Goal: Transaction & Acquisition: Subscribe to service/newsletter

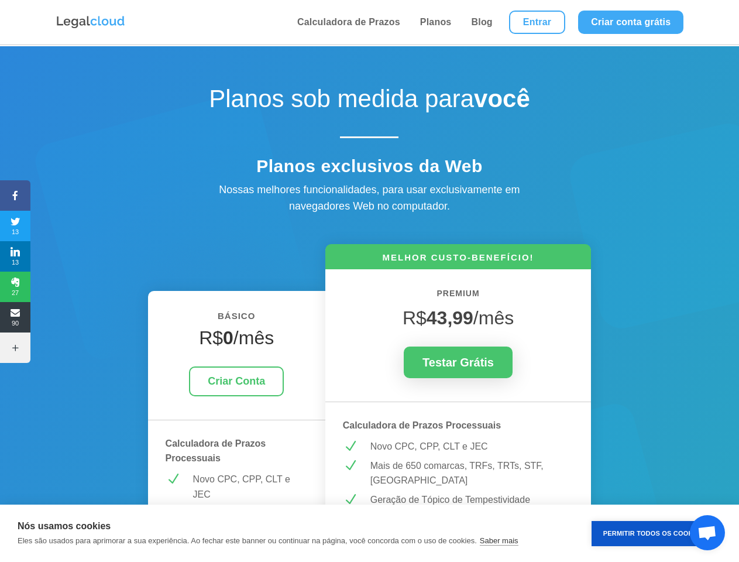
click at [15, 196] on icon at bounding box center [15, 195] width 30 height 9
click at [15, 226] on span "13" at bounding box center [15, 226] width 30 height 19
click at [15, 256] on span "13" at bounding box center [15, 256] width 30 height 19
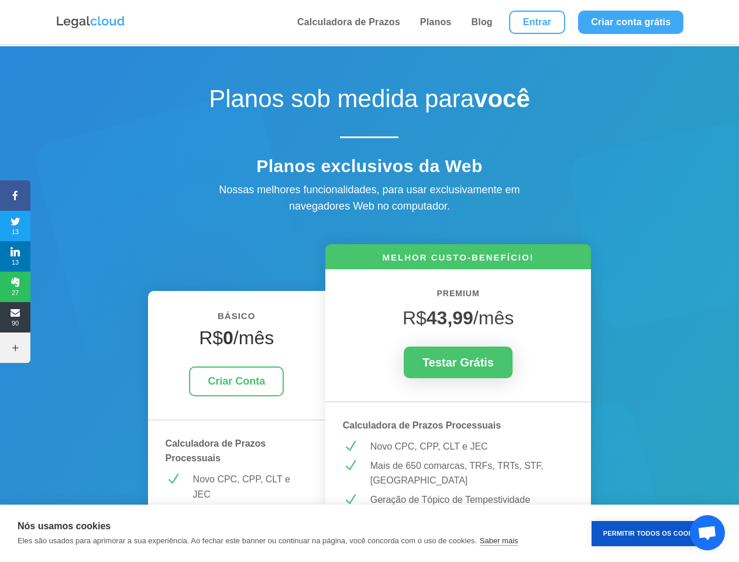
click at [15, 287] on span "27" at bounding box center [15, 287] width 30 height 19
click at [15, 317] on span "90" at bounding box center [15, 317] width 30 height 19
click at [15, 348] on icon at bounding box center [15, 347] width 30 height 9
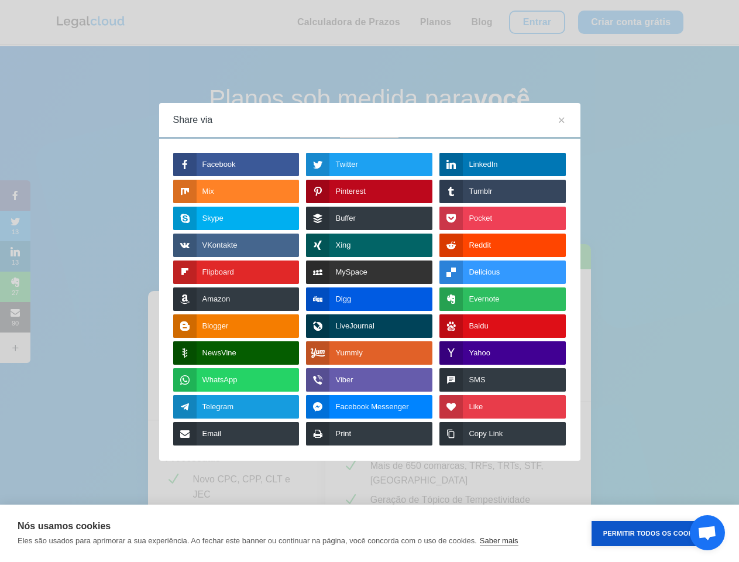
click at [654, 533] on button "Permitir Todos os Cookies" at bounding box center [654, 533] width 124 height 25
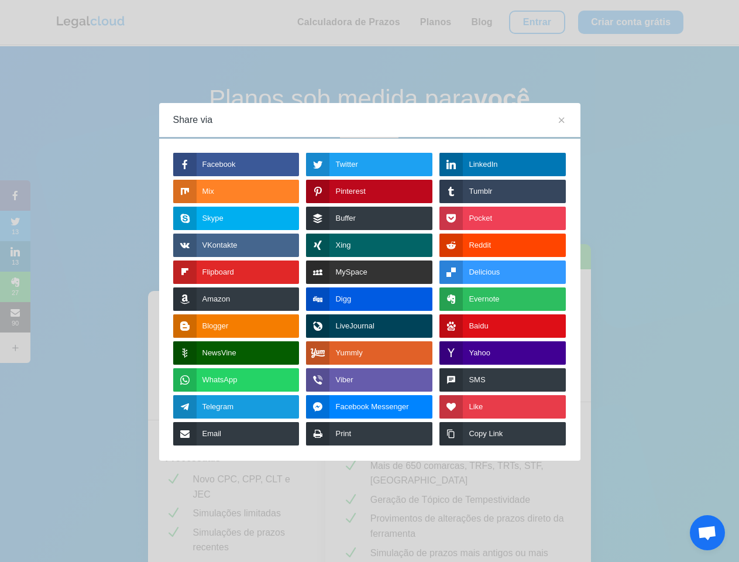
click at [708, 533] on span "Bate-papo aberto" at bounding box center [707, 534] width 19 height 16
